Goal: Task Accomplishment & Management: Use online tool/utility

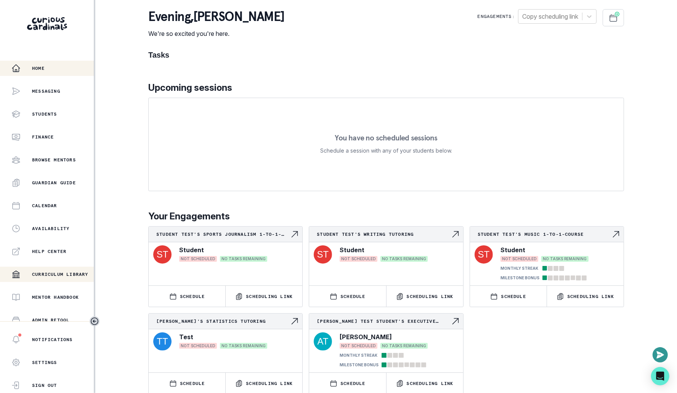
scroll to position [98, 0]
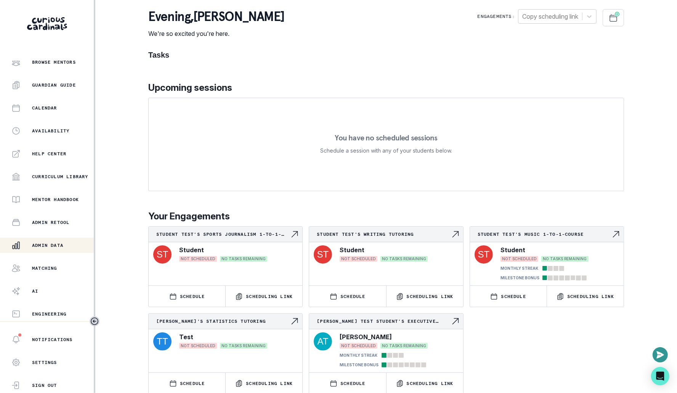
click at [61, 245] on p "Admin Data" at bounding box center [47, 245] width 31 height 6
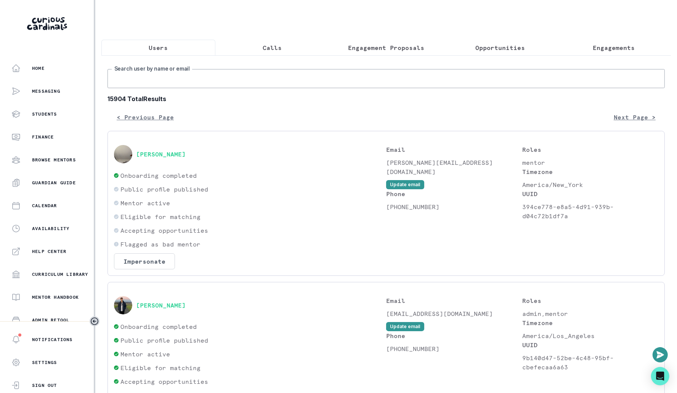
click at [291, 81] on input "Search user by name or email" at bounding box center [385, 78] width 557 height 19
type input "[PERSON_NAME]"
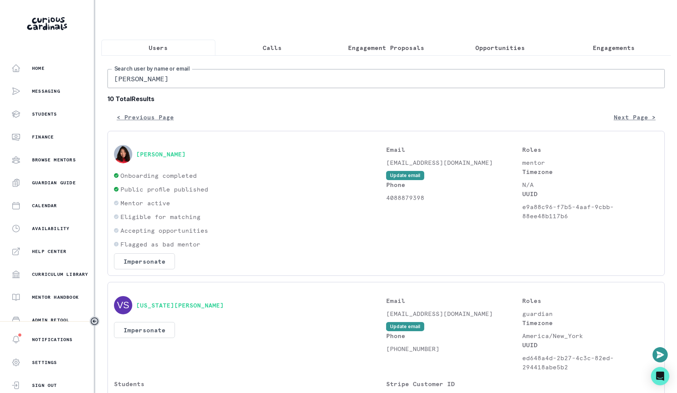
click at [203, 75] on input "[PERSON_NAME]" at bounding box center [385, 78] width 557 height 19
type input "[PERSON_NAME]"
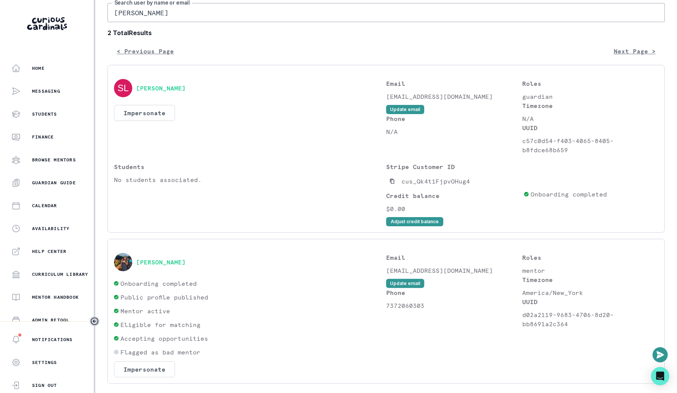
scroll to position [82, 0]
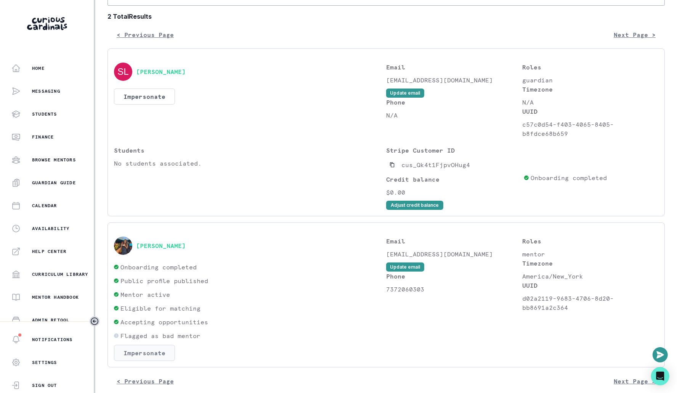
click at [152, 344] on button "Impersonate" at bounding box center [144, 352] width 61 height 16
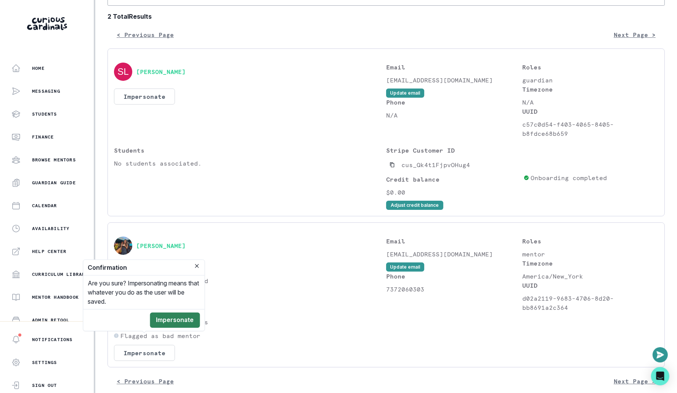
click at [198, 324] on button "Impersonate" at bounding box center [175, 319] width 50 height 15
